Goal: Transaction & Acquisition: Purchase product/service

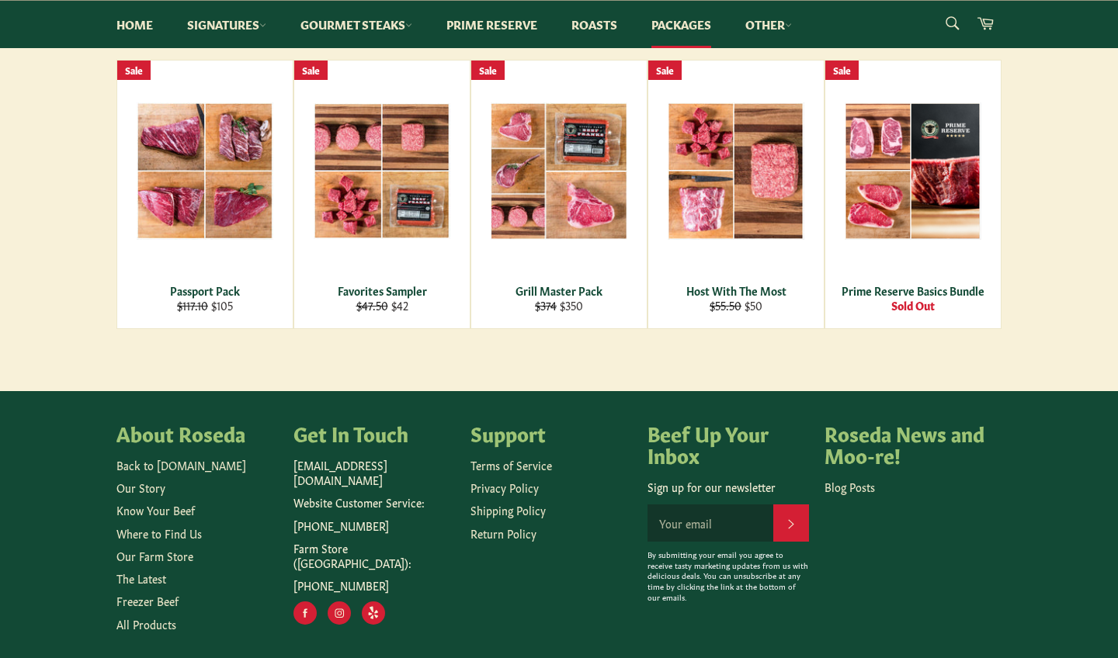
scroll to position [279, 0]
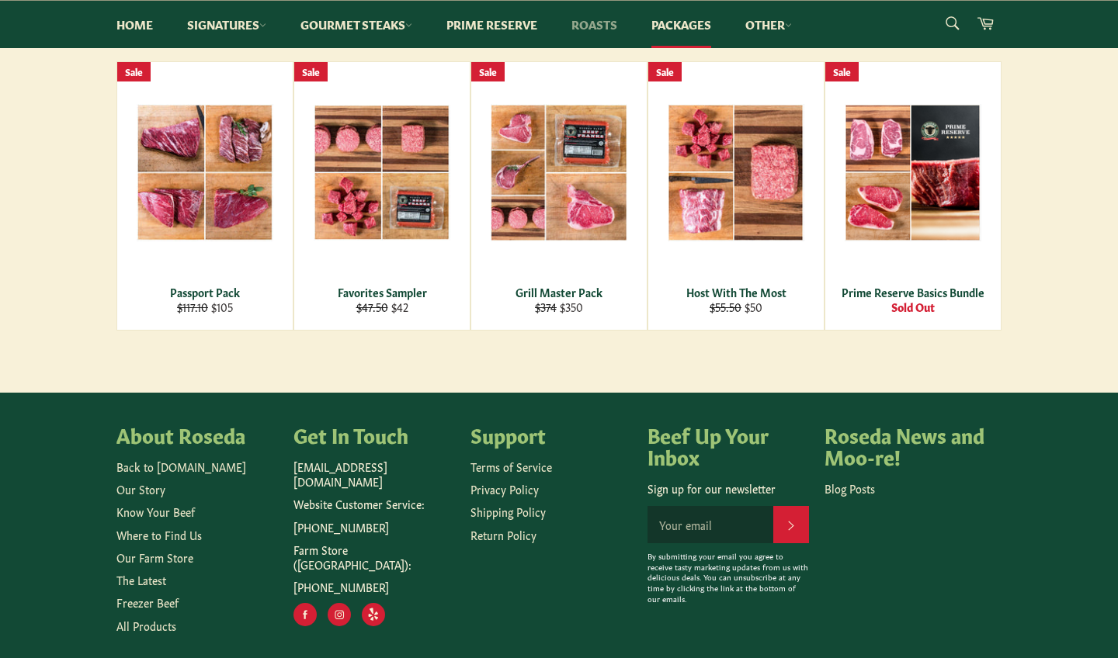
click at [598, 20] on link "Roasts" at bounding box center [594, 24] width 77 height 47
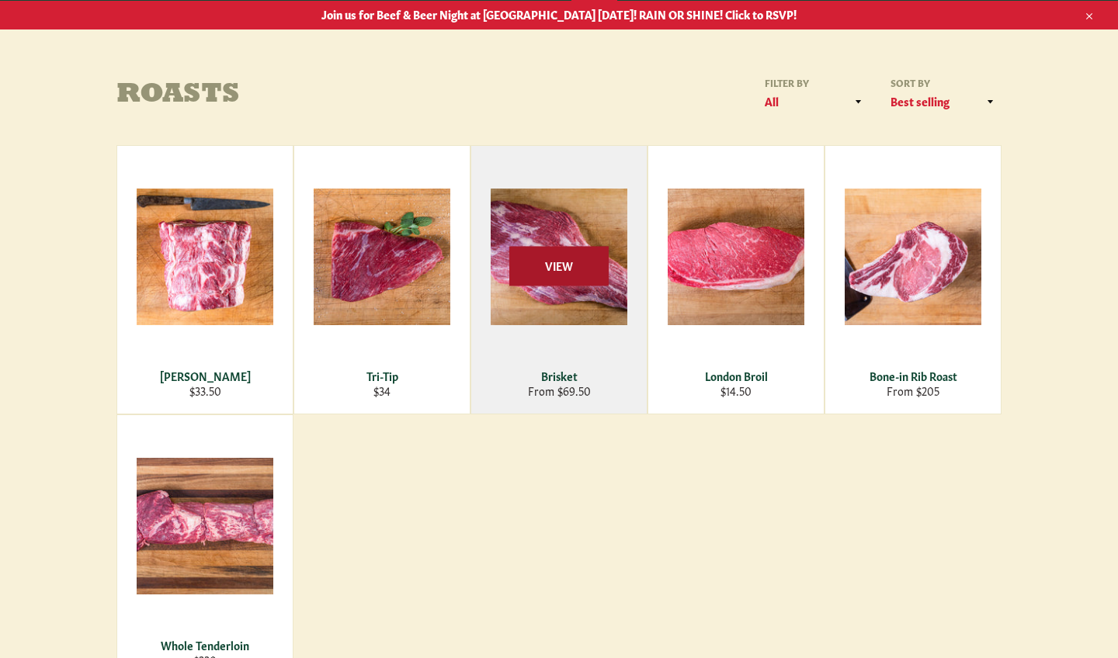
scroll to position [124, 0]
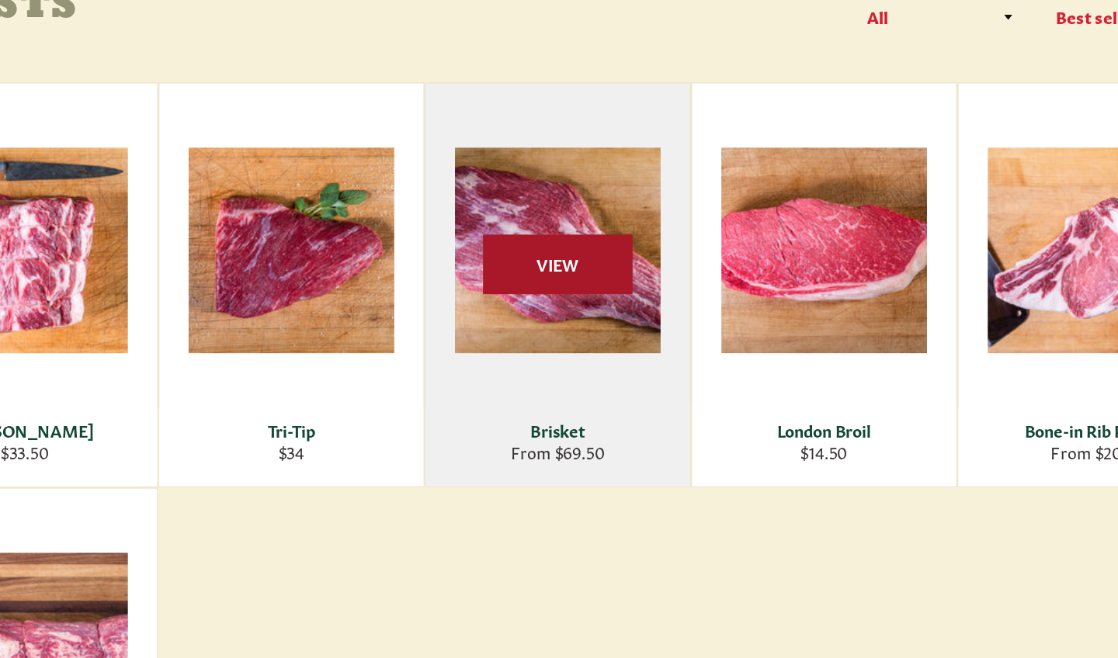
click at [509, 309] on span "View" at bounding box center [558, 329] width 99 height 40
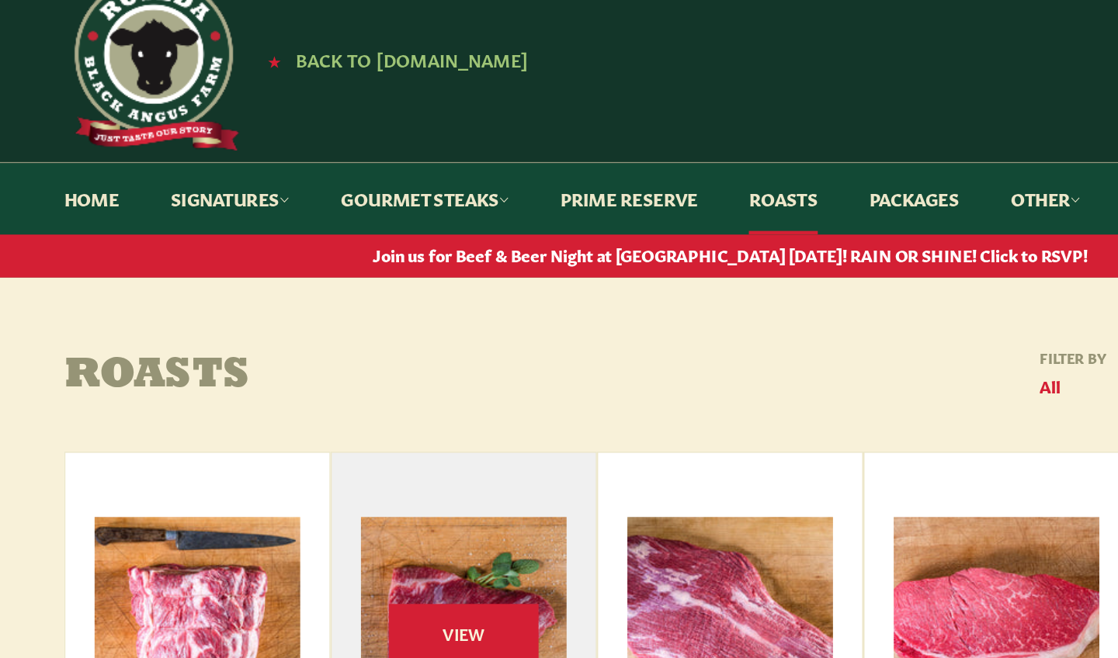
scroll to position [0, 0]
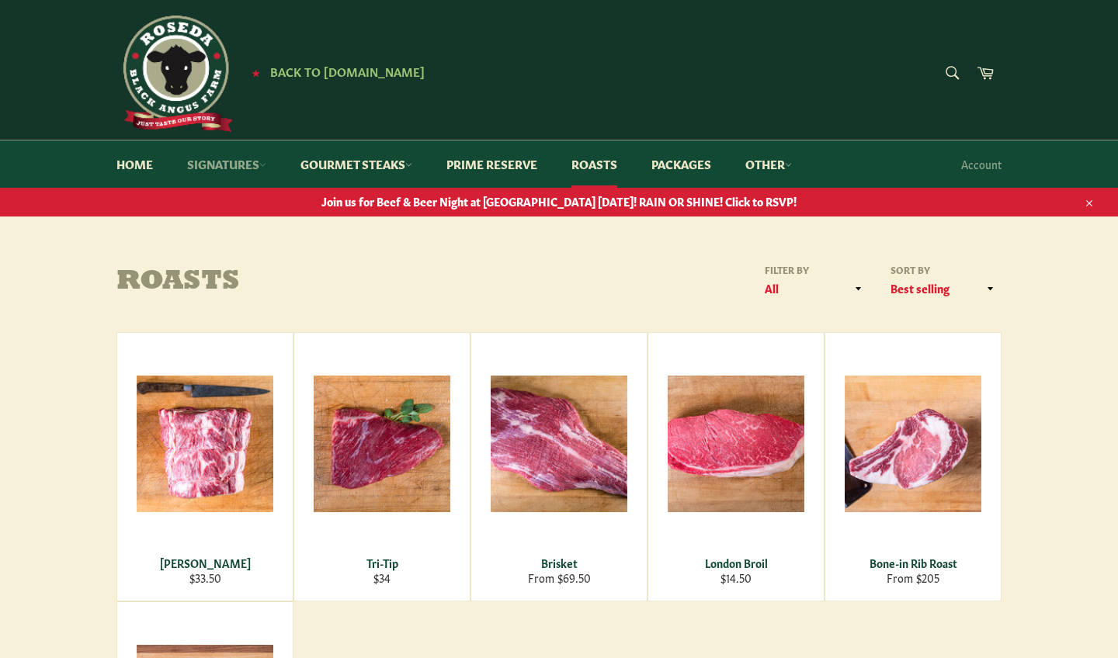
click at [238, 163] on link "Signatures" at bounding box center [227, 163] width 110 height 47
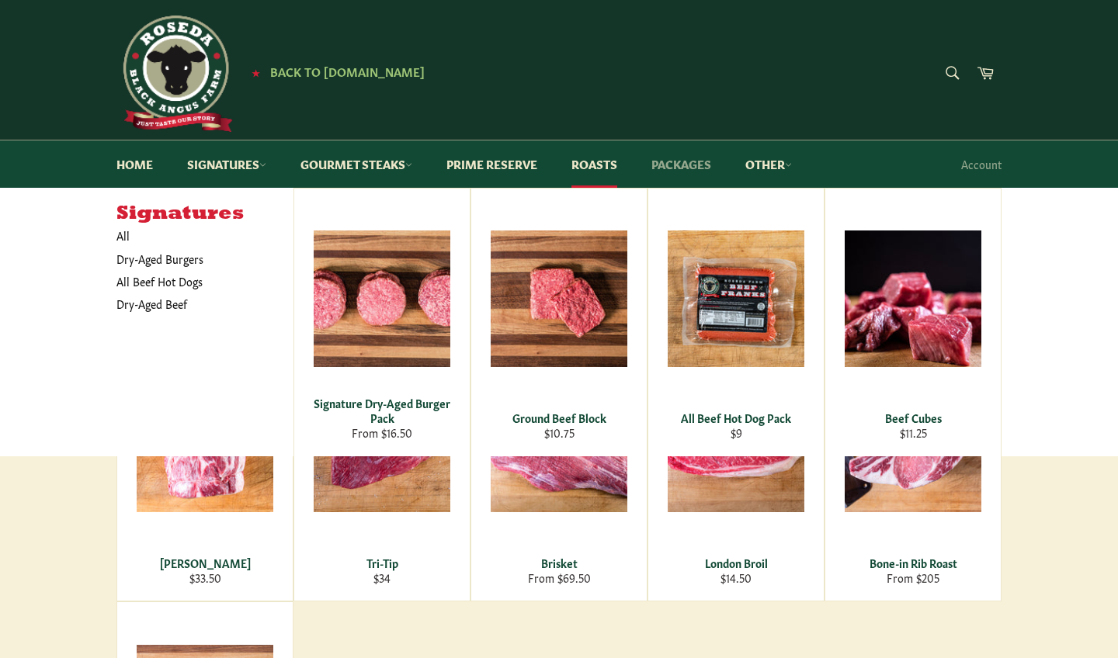
click at [683, 161] on link "Packages" at bounding box center [681, 163] width 91 height 47
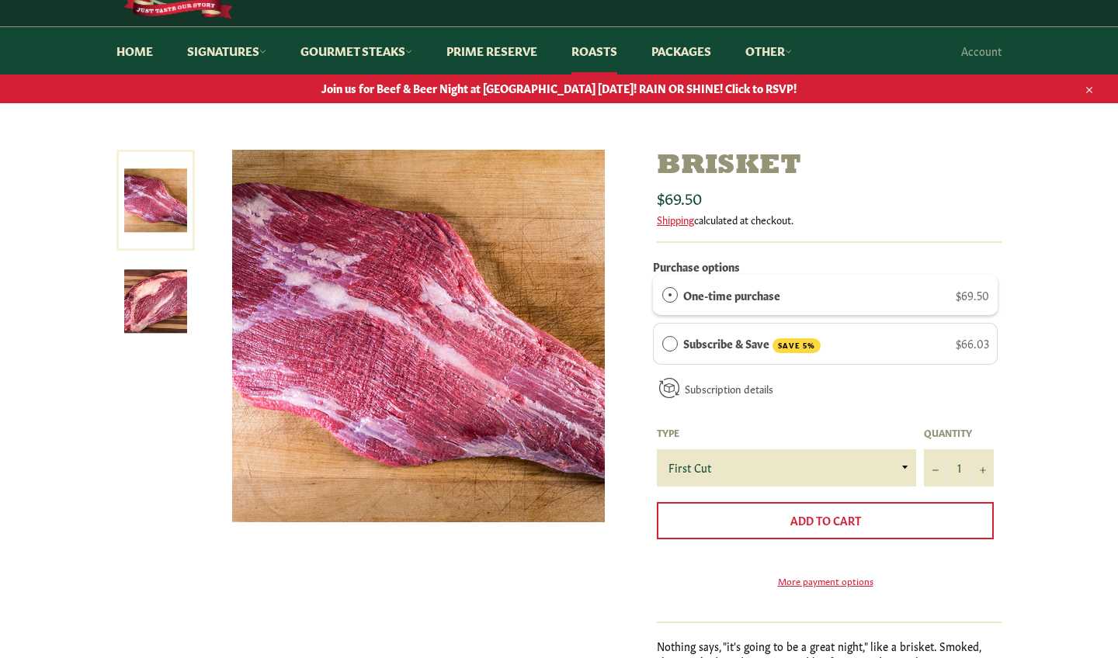
scroll to position [141, 0]
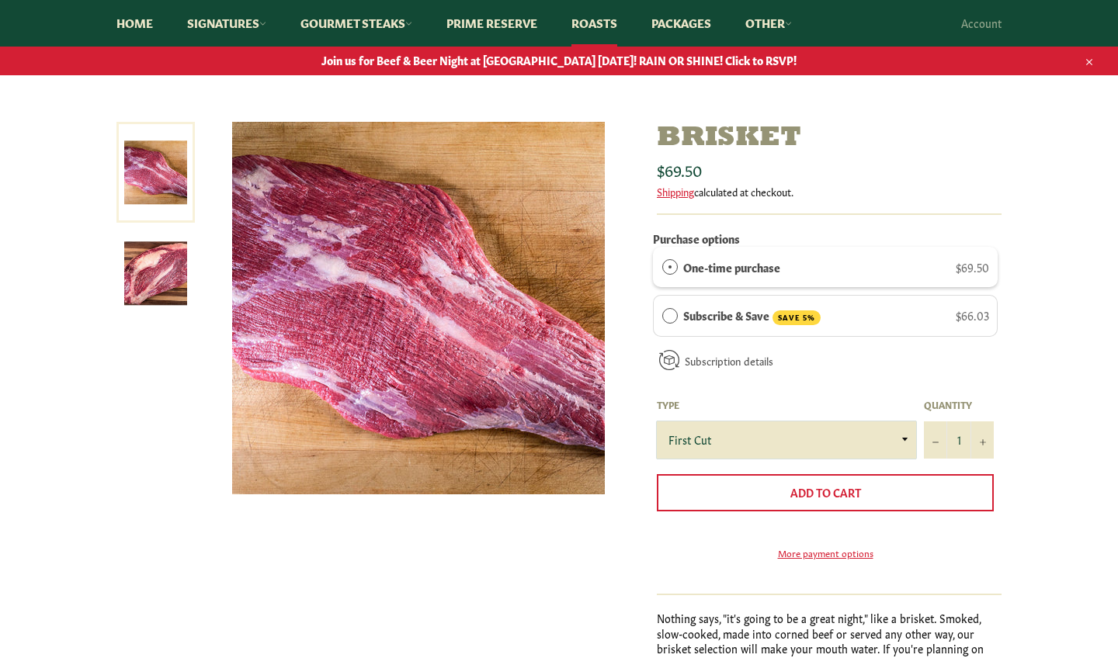
select select "Whole"
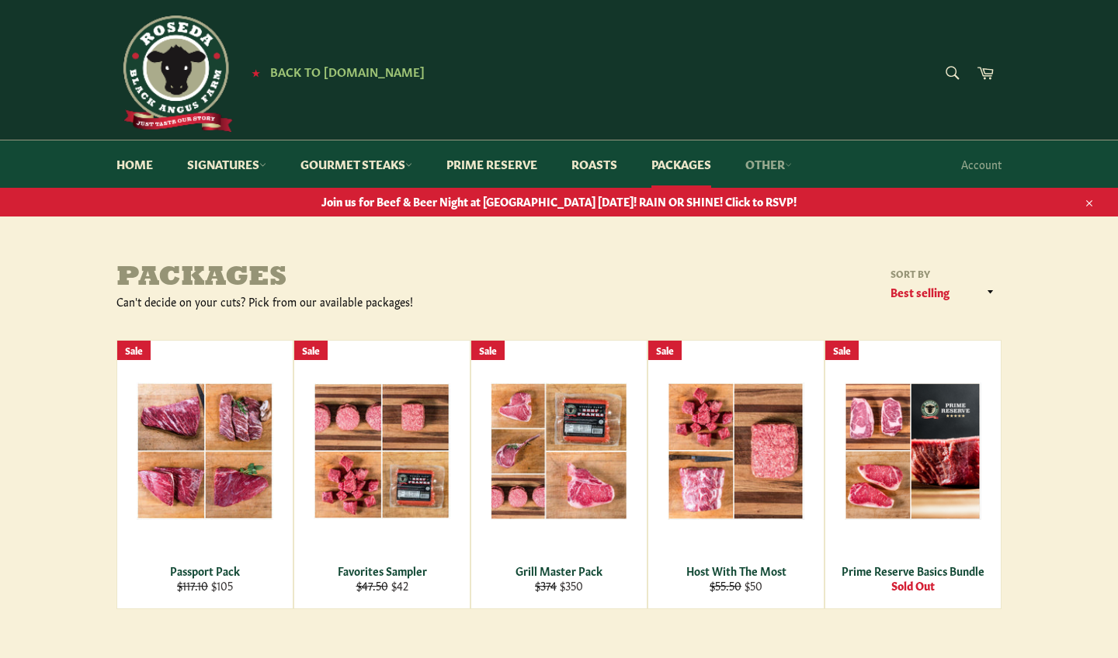
click at [760, 165] on link "Other" at bounding box center [769, 163] width 78 height 47
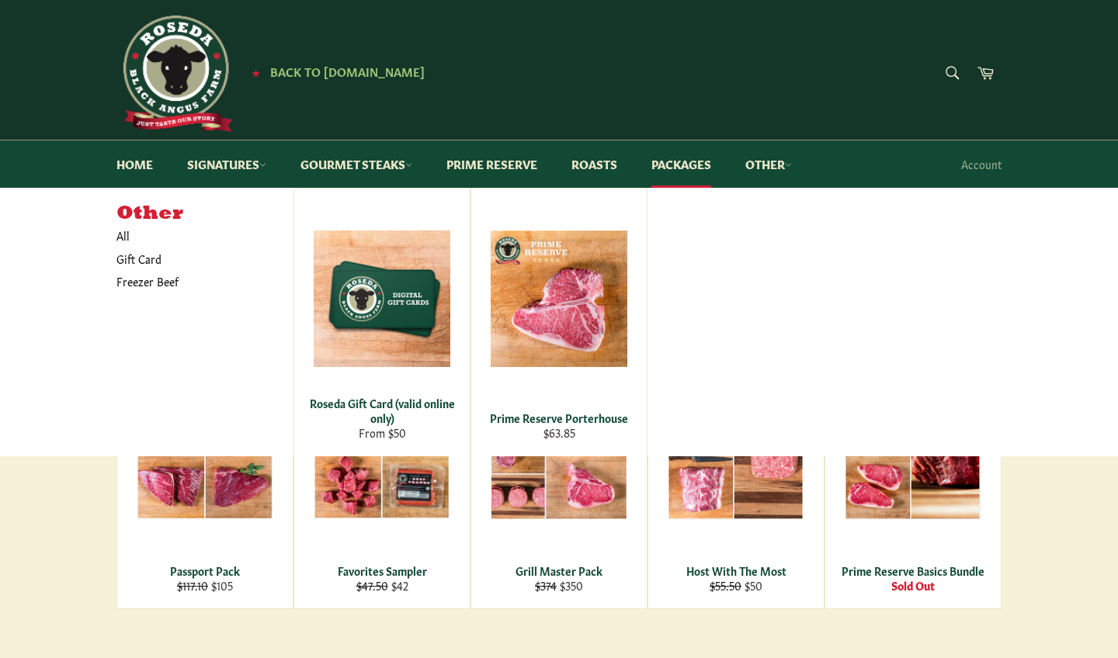
click at [855, 380] on div "Other All Gift Card Freezer Beef Roseda Gift Card (valid online only) From $50 …" at bounding box center [558, 322] width 885 height 269
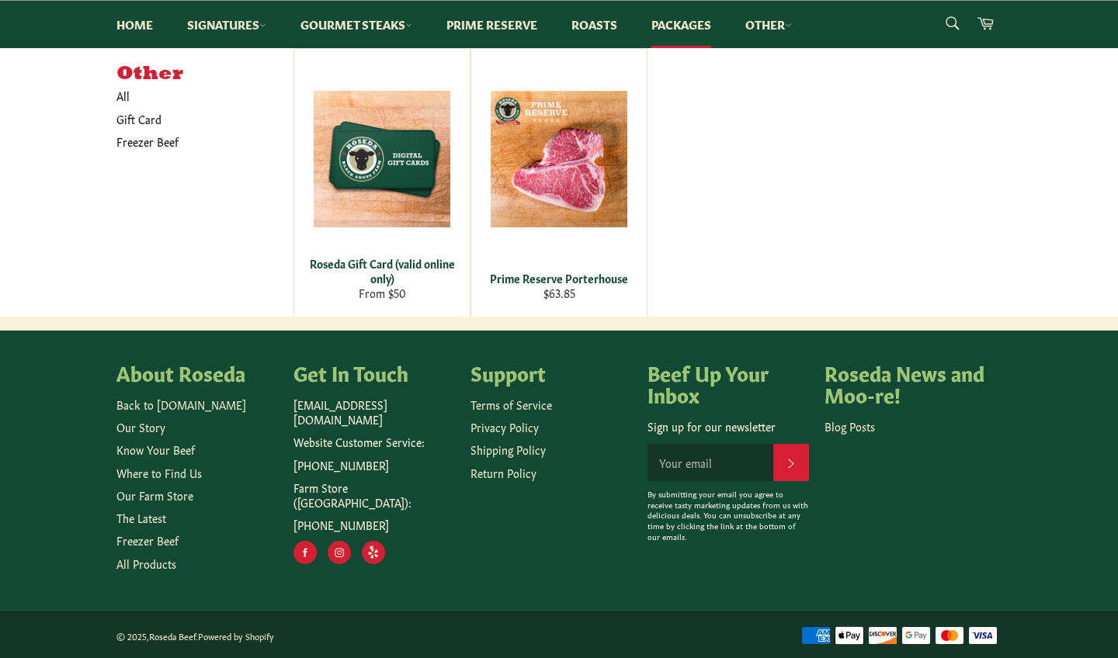
scroll to position [340, 0]
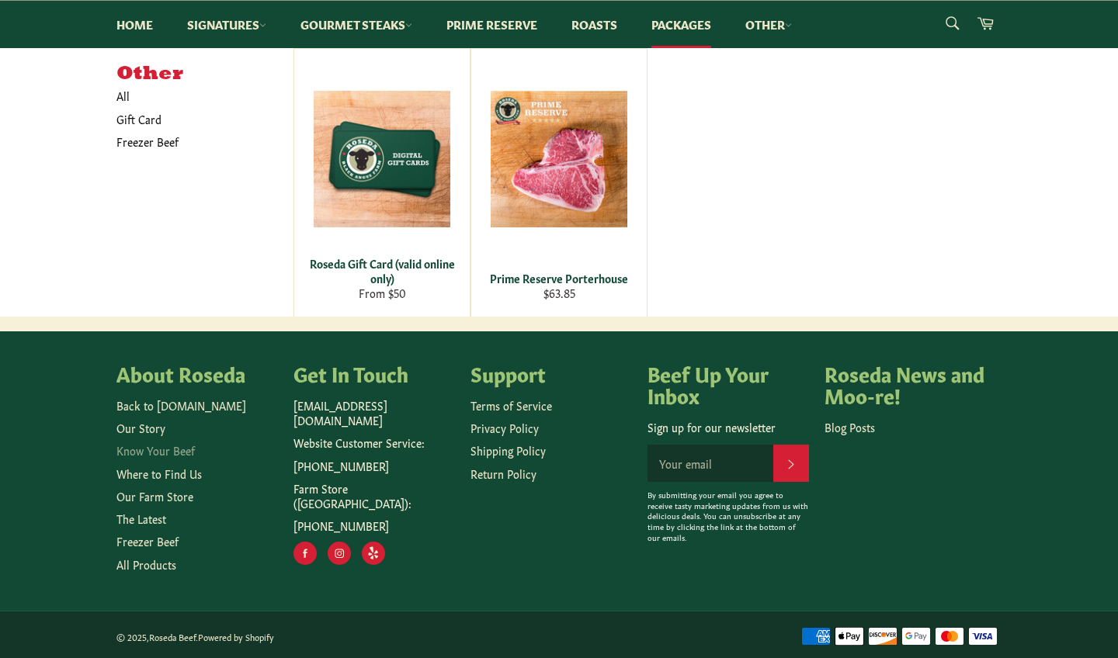
click at [174, 453] on link "Know Your Beef" at bounding box center [155, 450] width 78 height 16
